Goal: Contribute content

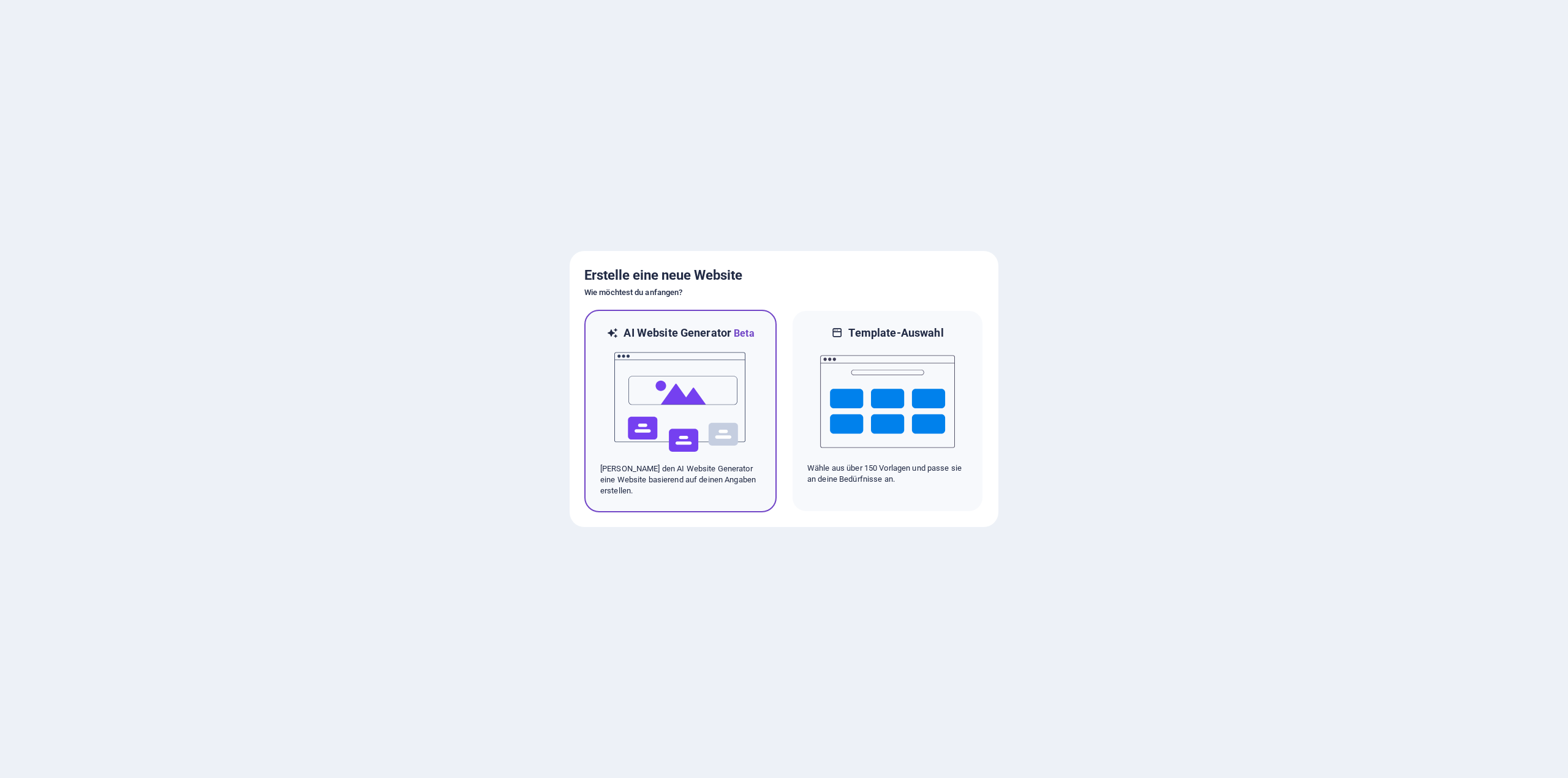
click at [753, 403] on div at bounding box center [681, 402] width 161 height 122
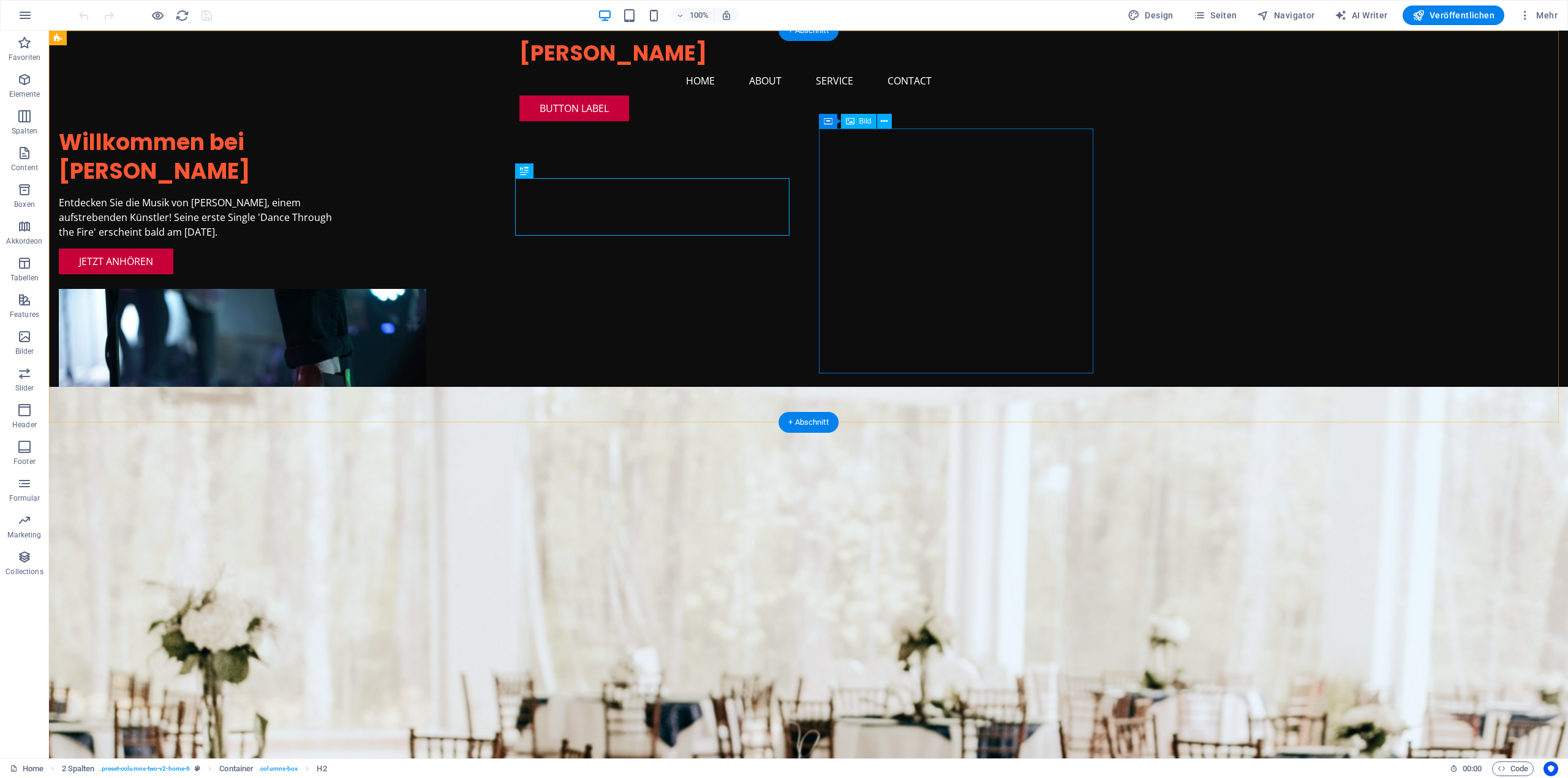
click at [333, 289] on figure at bounding box center [196, 411] width 275 height 245
select select "px"
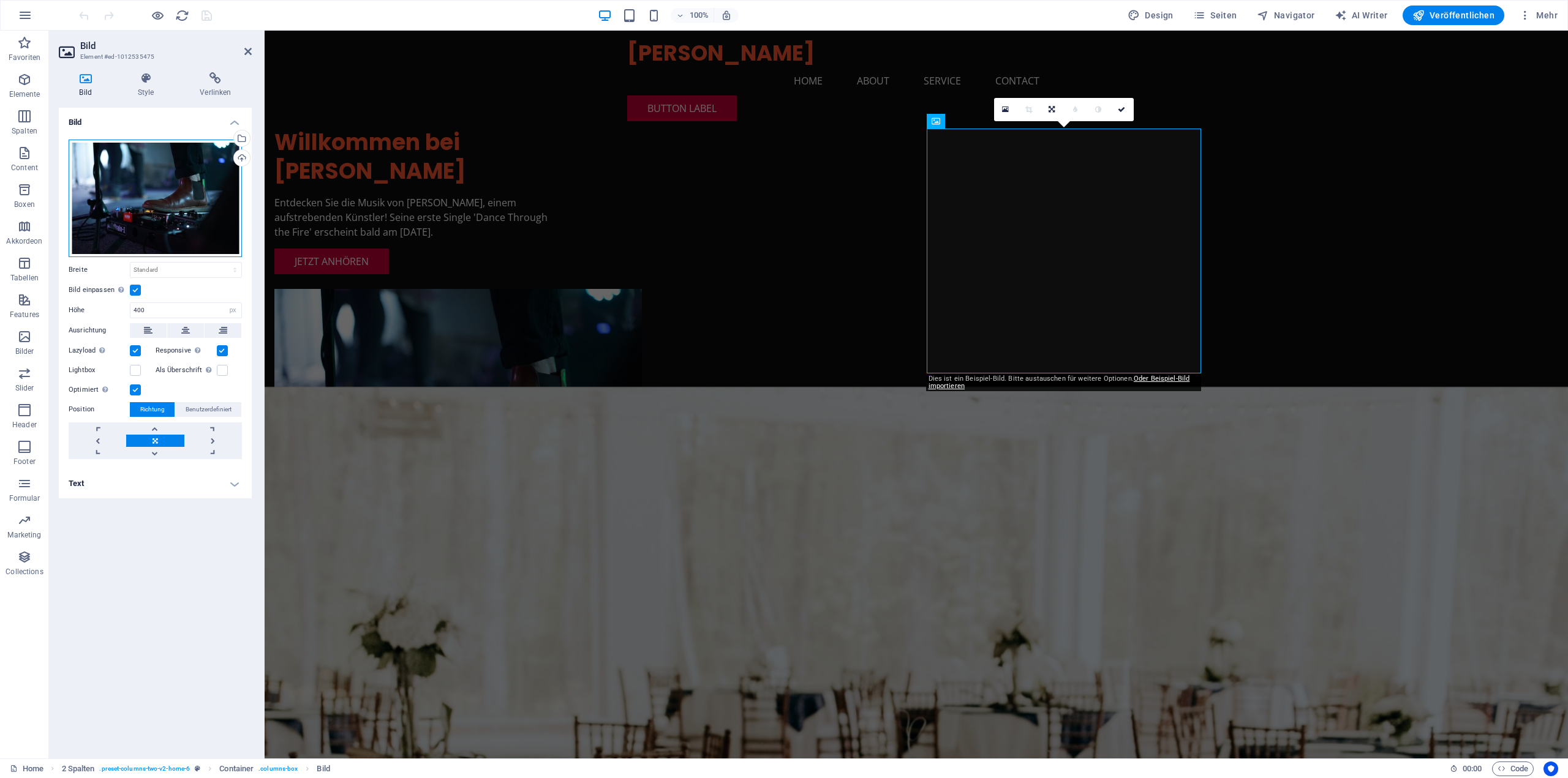
click at [182, 188] on div "Ziehe Dateien zum Hochladen hierher oder klicke hier, um aus Dateien oder koste…" at bounding box center [155, 198] width 173 height 118
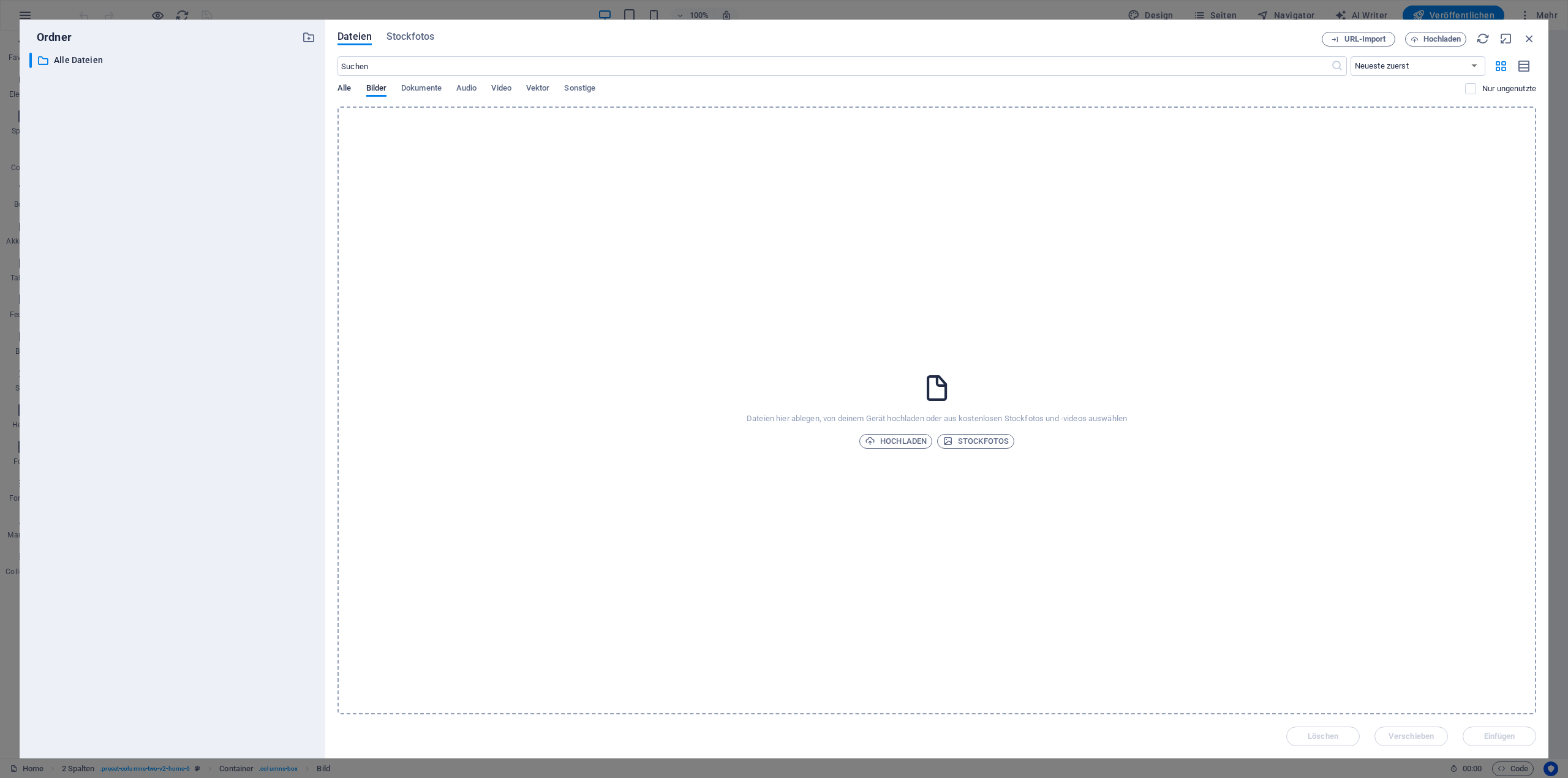
click at [343, 92] on span "Alle" at bounding box center [344, 89] width 14 height 17
click at [379, 91] on span "Bilder" at bounding box center [377, 89] width 21 height 17
click at [908, 439] on span "Hochladen" at bounding box center [895, 441] width 62 height 15
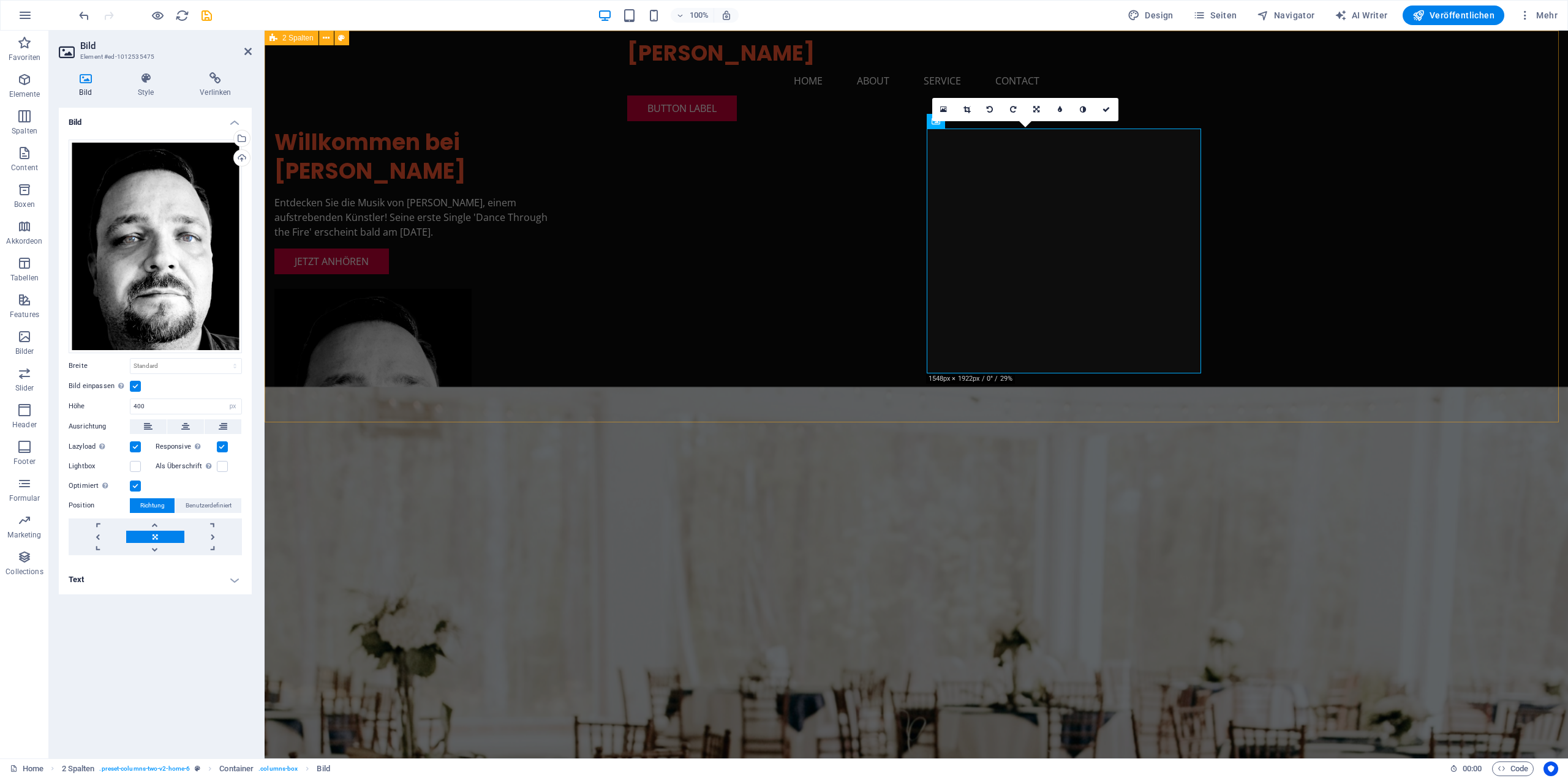
click at [1294, 258] on div "Willkommen bei Denox Carter Entdecken Sie die Musik von Denox Carter, einem auf…" at bounding box center [916, 307] width 1303 height 552
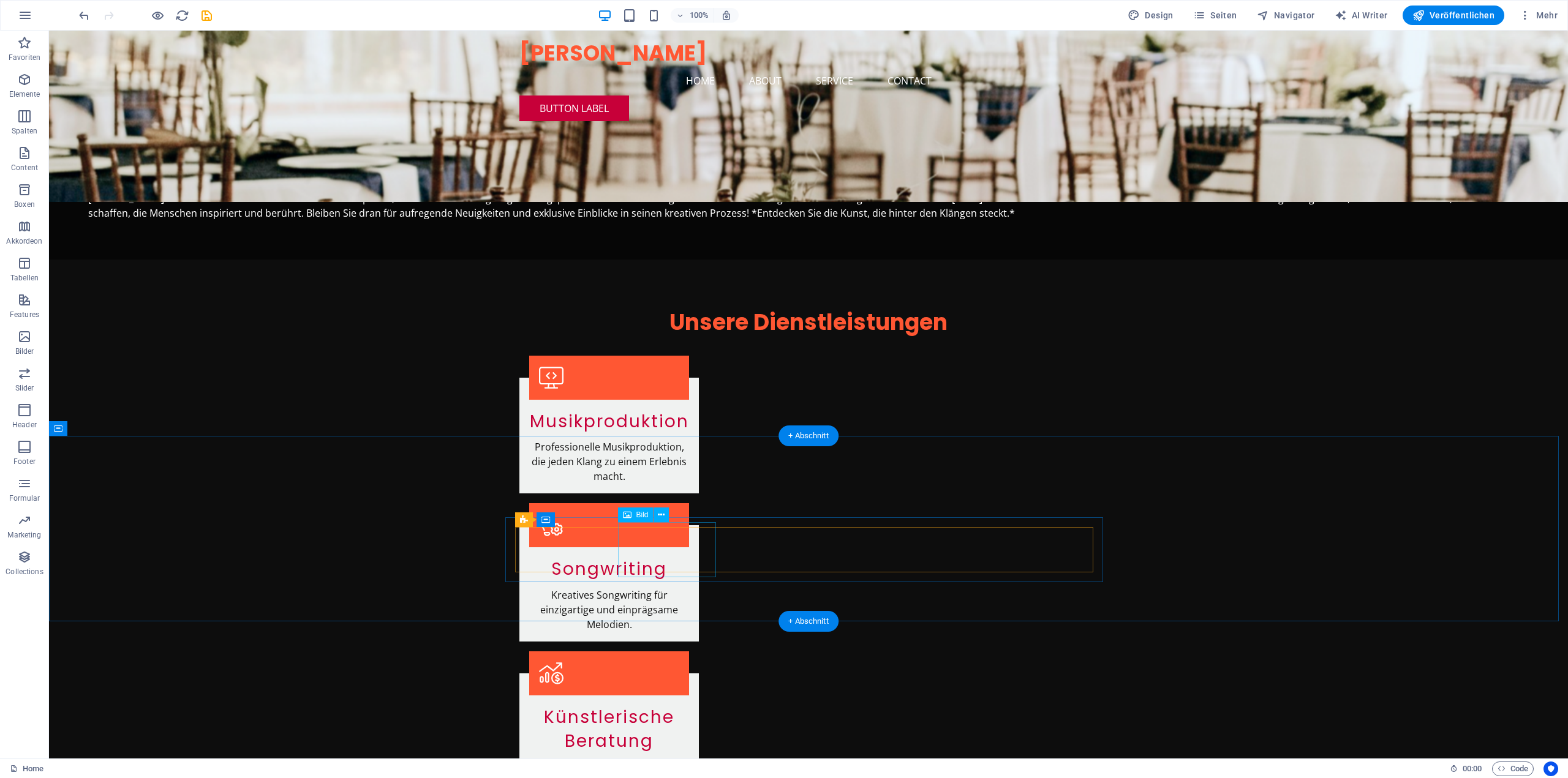
scroll to position [924, 0]
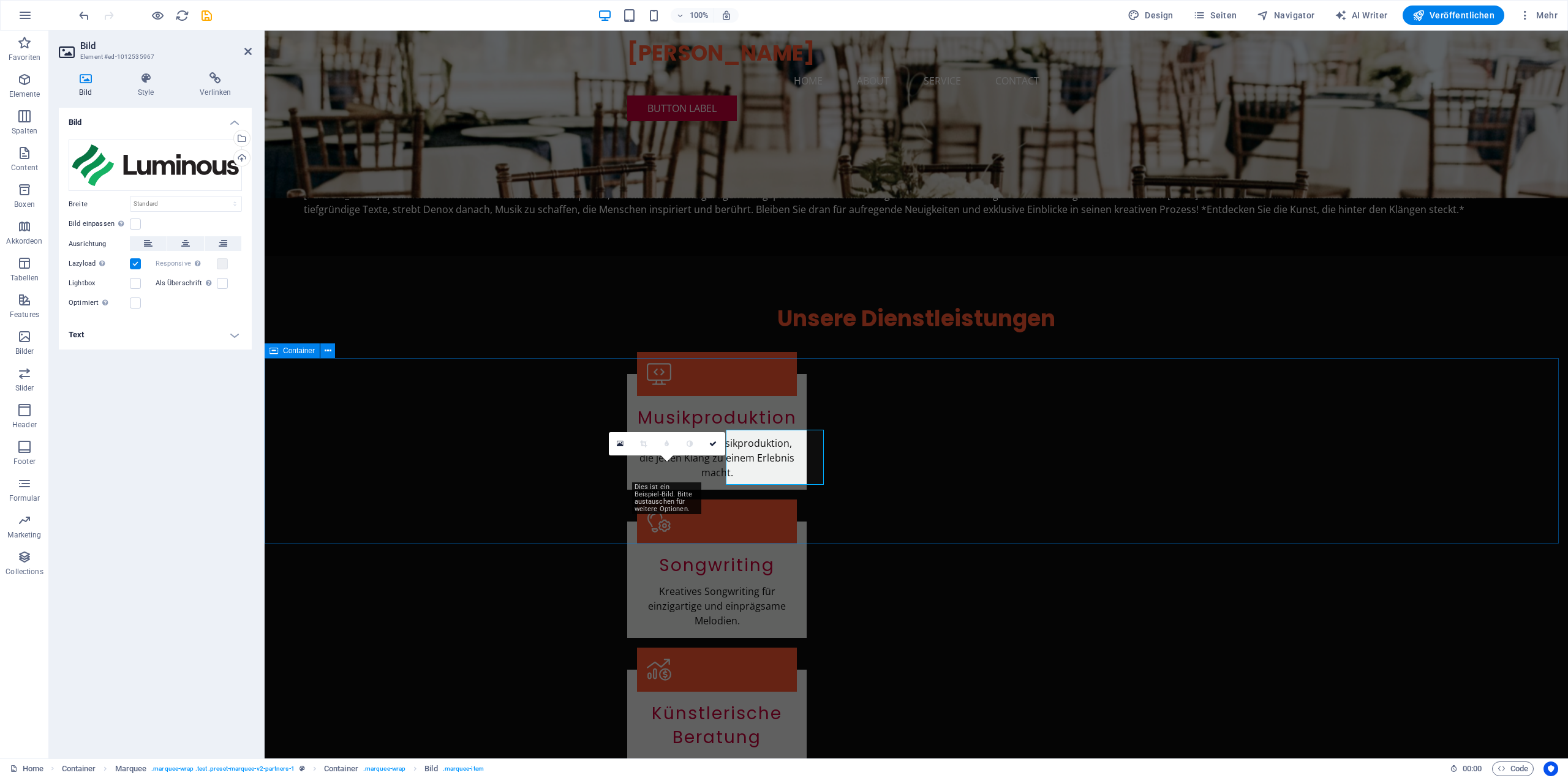
scroll to position [939, 0]
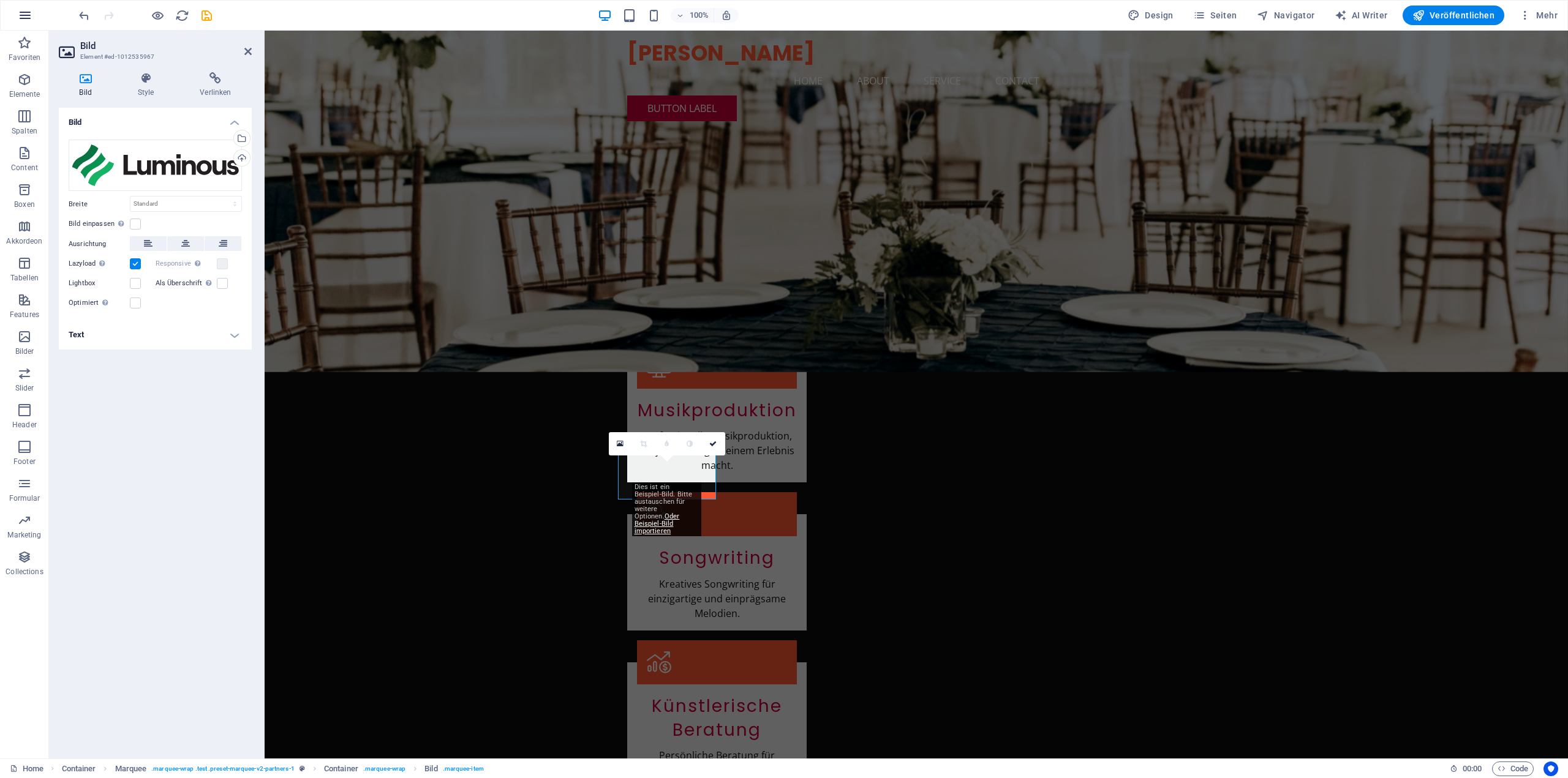
click at [25, 12] on icon "button" at bounding box center [25, 15] width 15 height 15
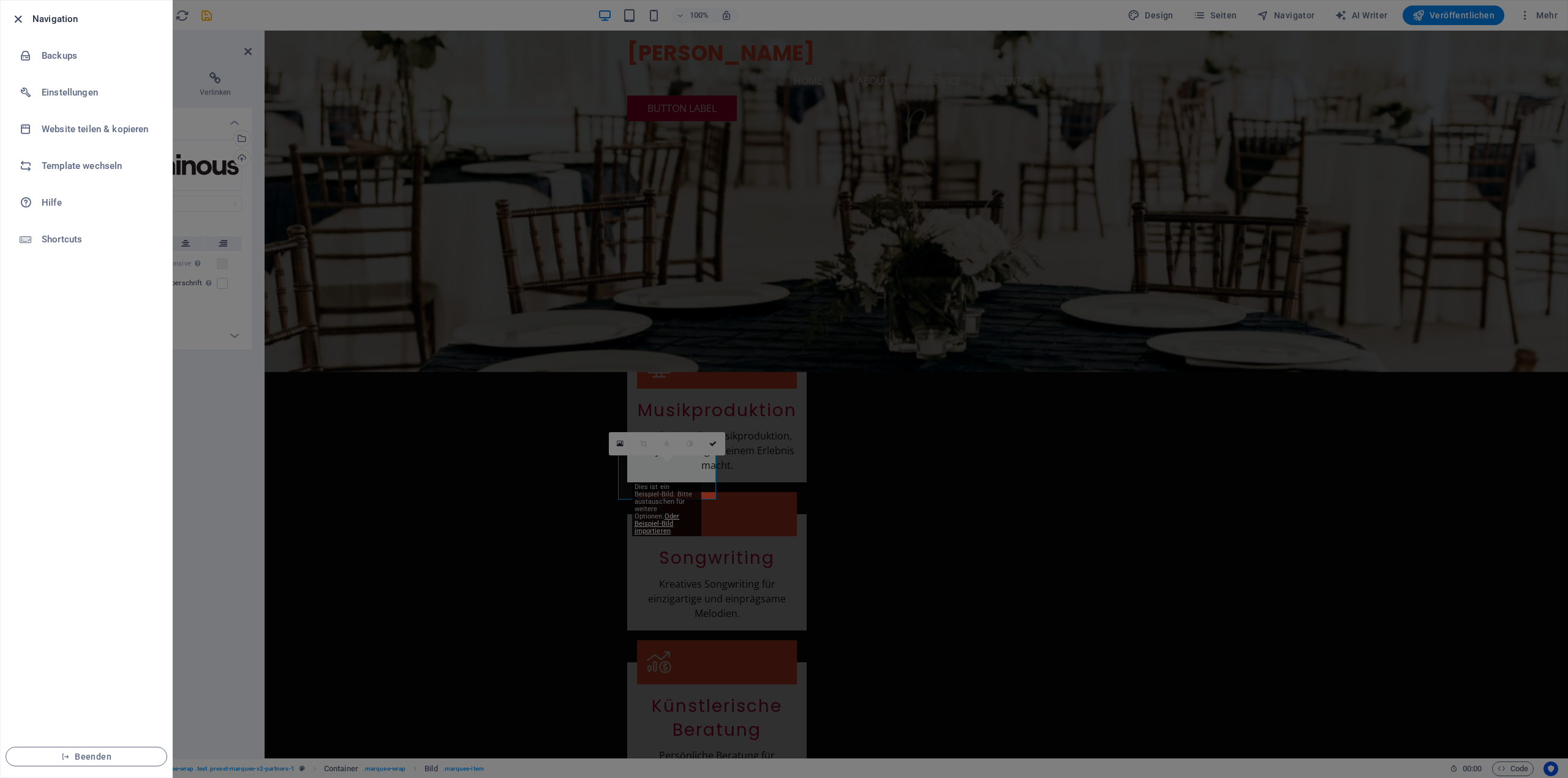
click at [18, 20] on icon "button" at bounding box center [18, 19] width 14 height 14
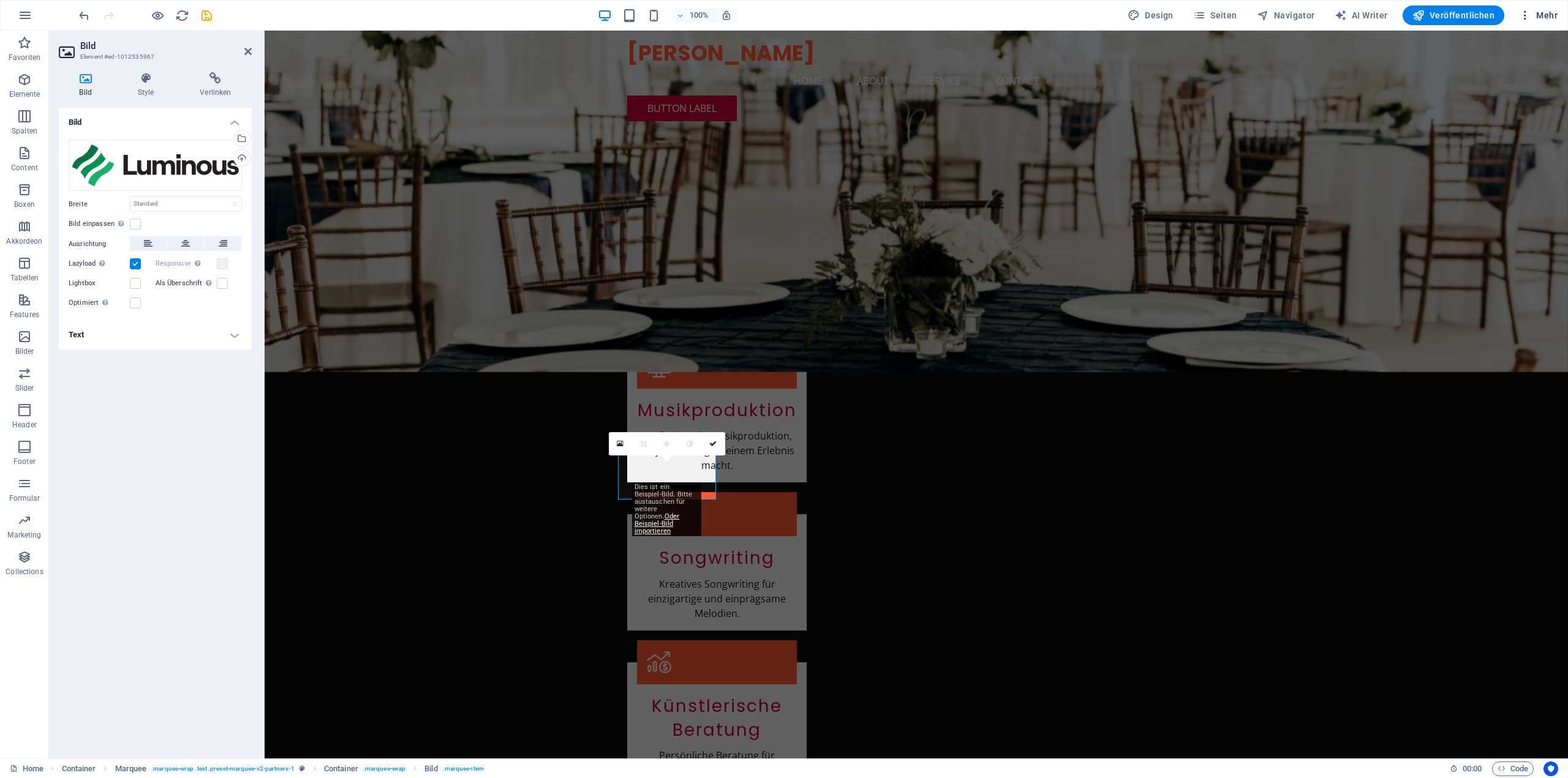
click at [1555, 10] on span "Mehr" at bounding box center [1538, 15] width 39 height 12
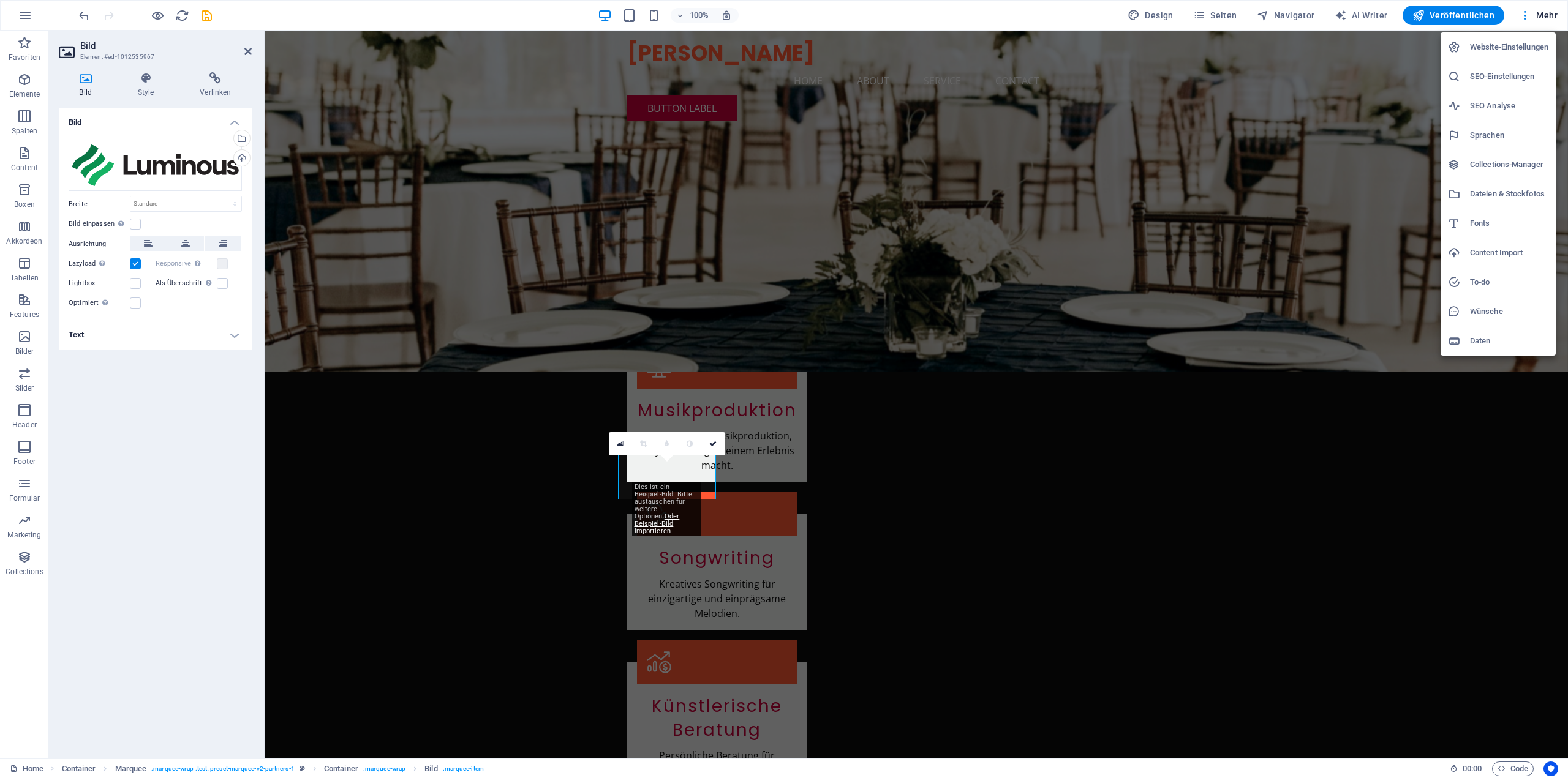
click at [1018, 6] on div at bounding box center [784, 389] width 1568 height 778
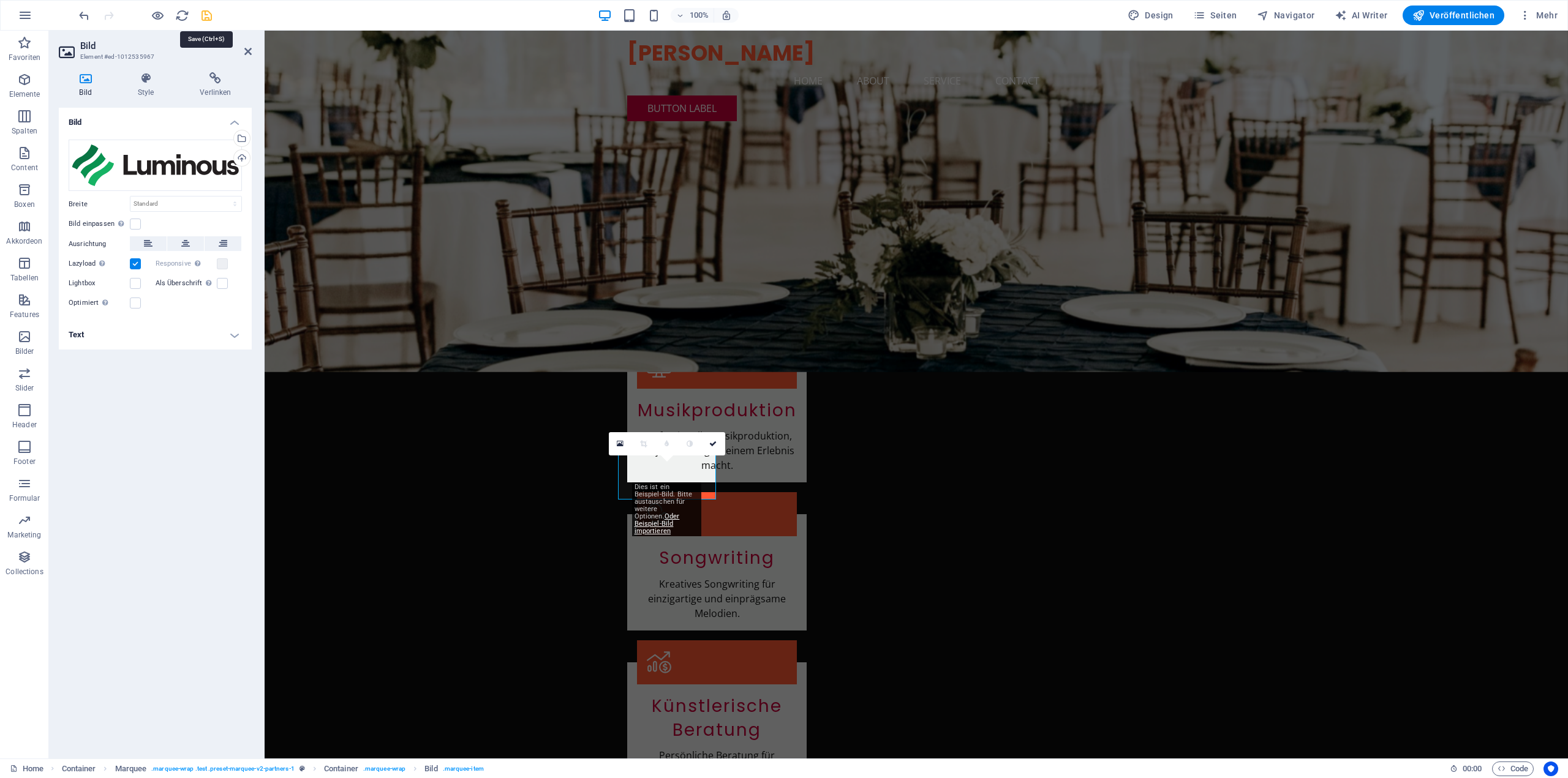
click at [207, 16] on icon "save" at bounding box center [206, 15] width 14 height 14
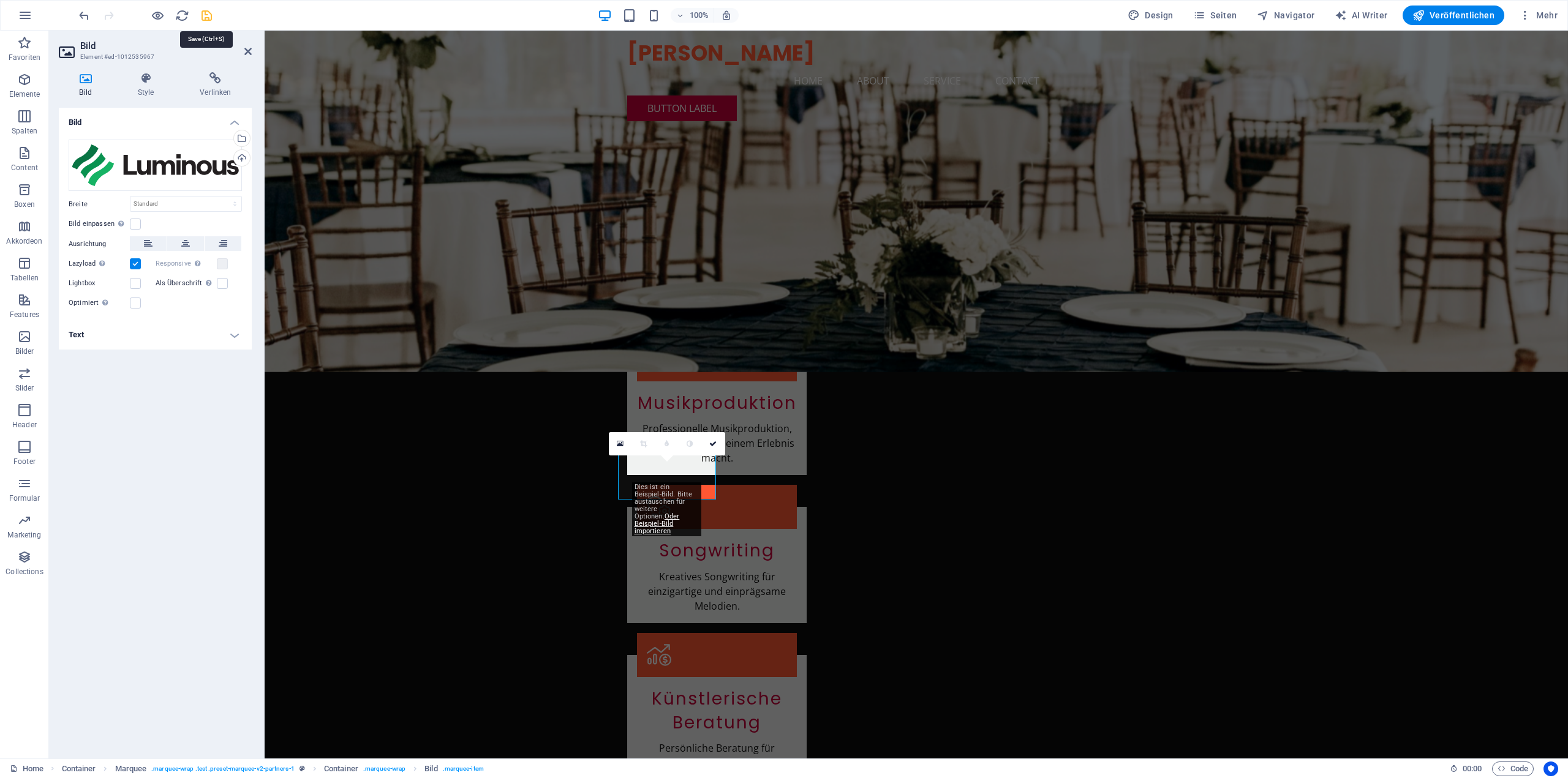
scroll to position [924, 0]
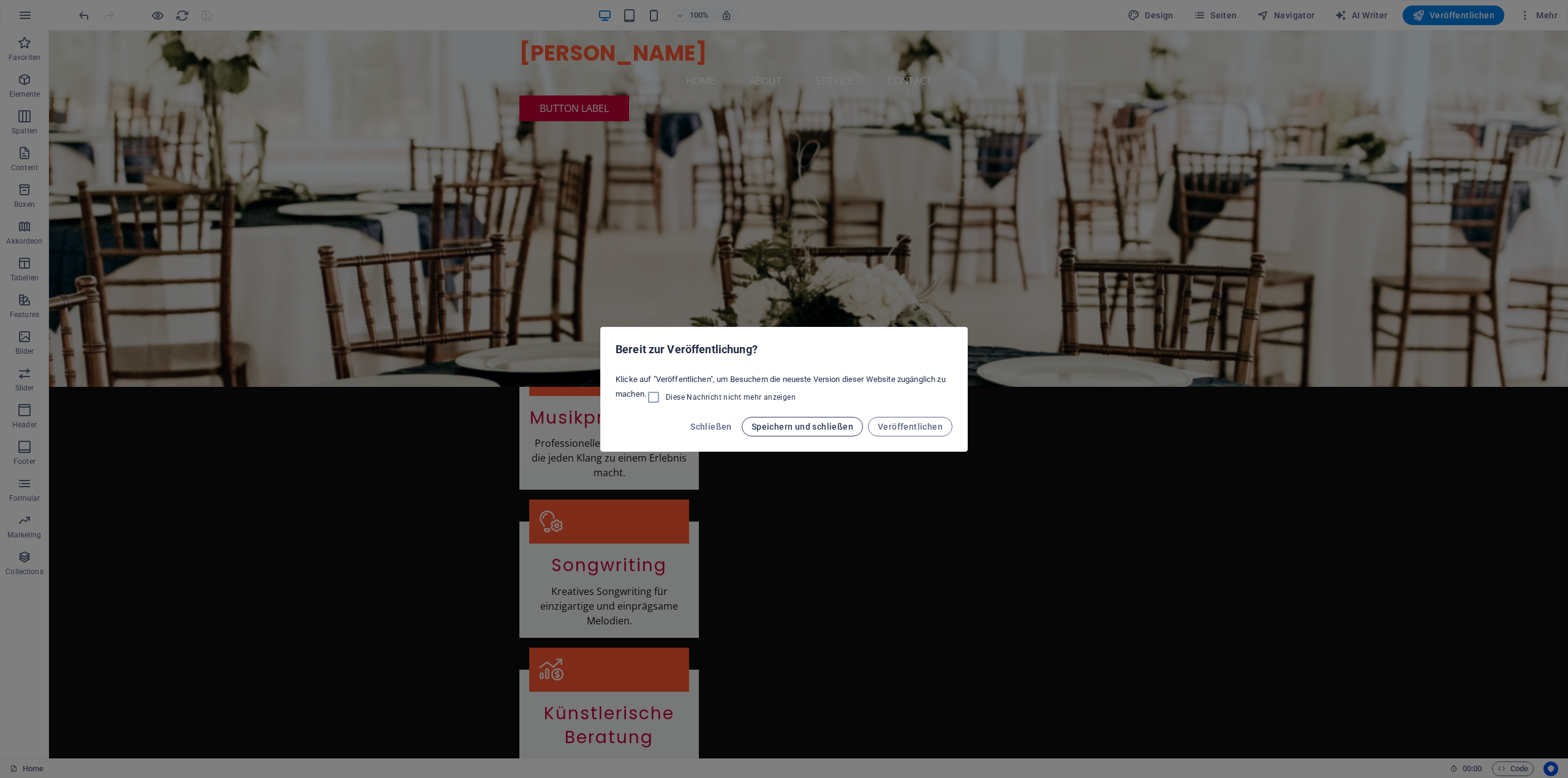
click at [831, 424] on span "Speichern und schließen" at bounding box center [802, 427] width 102 height 10
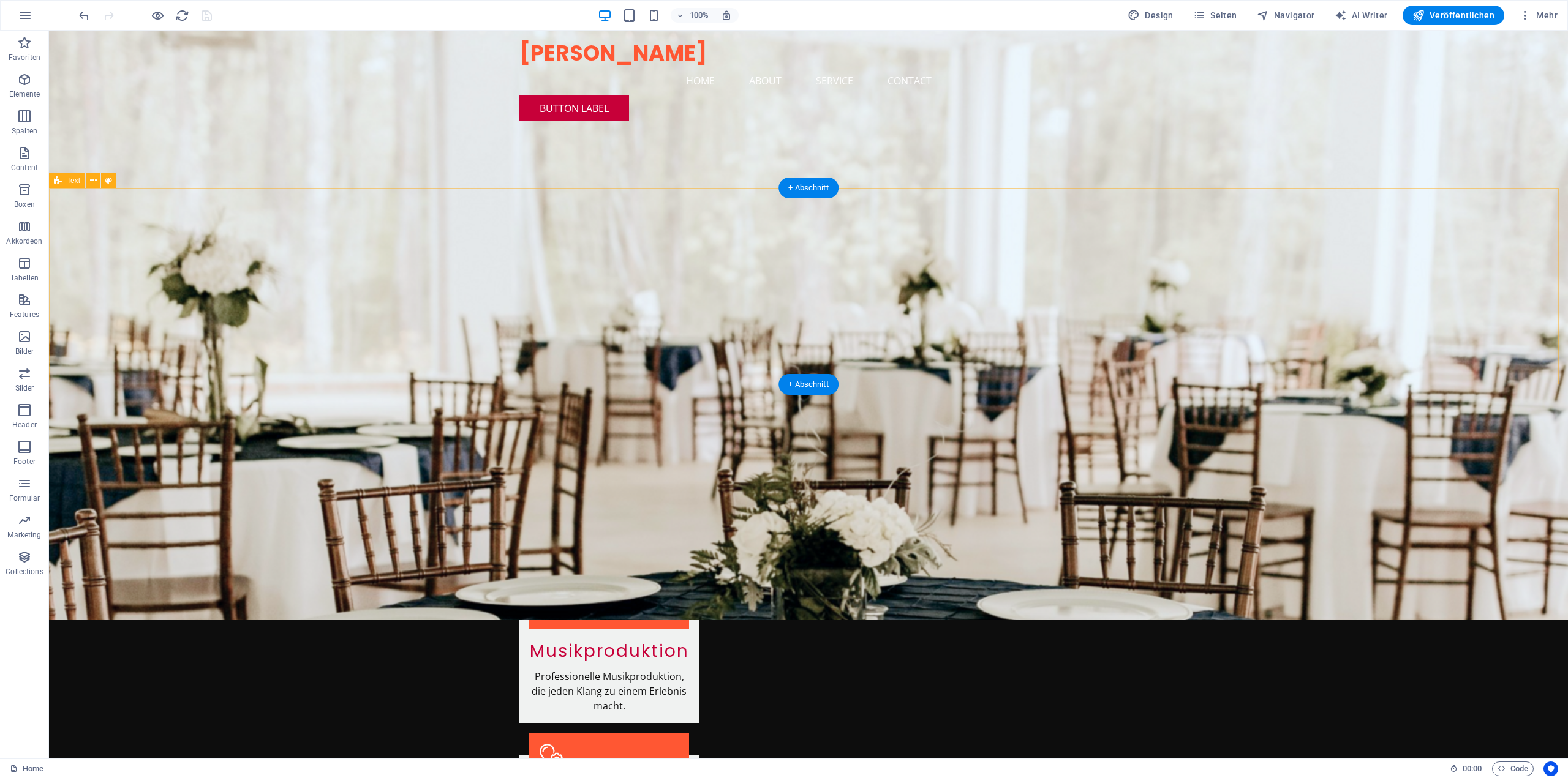
scroll to position [679, 0]
